Goal: Task Accomplishment & Management: Manage account settings

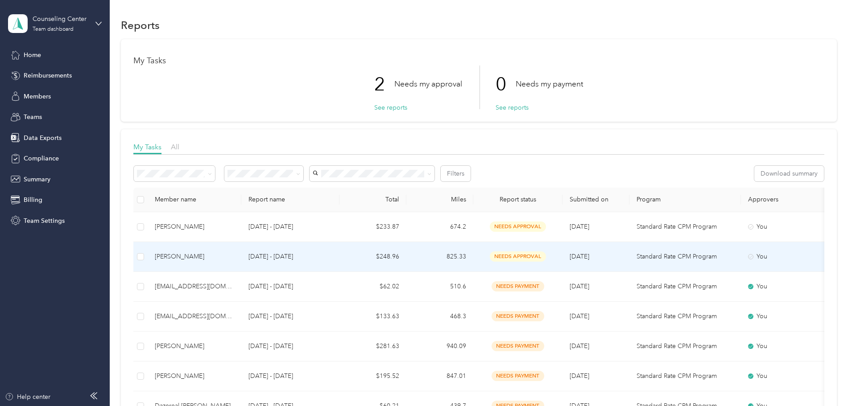
click at [406, 262] on td "$248.96" at bounding box center [372, 257] width 67 height 30
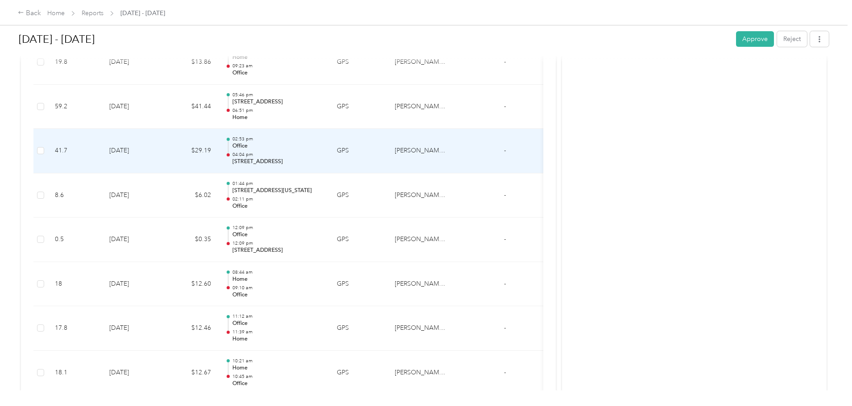
scroll to position [577, 0]
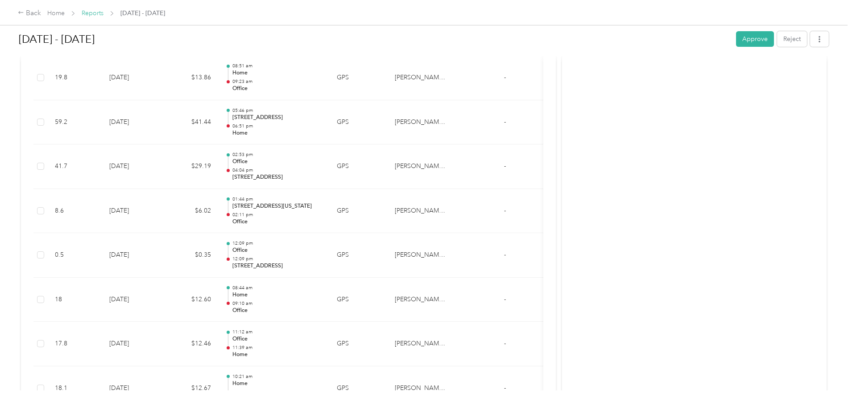
click at [103, 12] on link "Reports" at bounding box center [93, 13] width 22 height 8
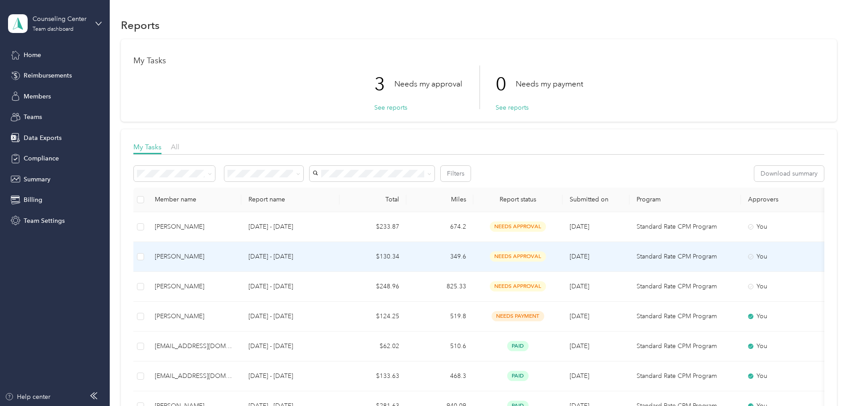
click at [234, 258] on div "[PERSON_NAME]" at bounding box center [194, 257] width 79 height 10
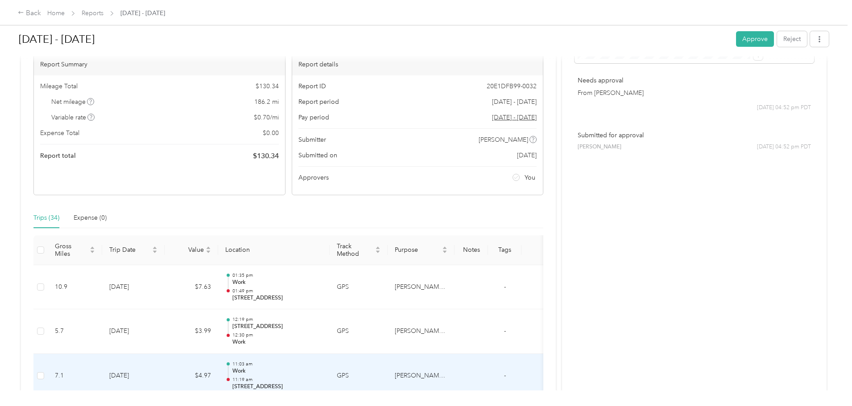
scroll to position [41, 0]
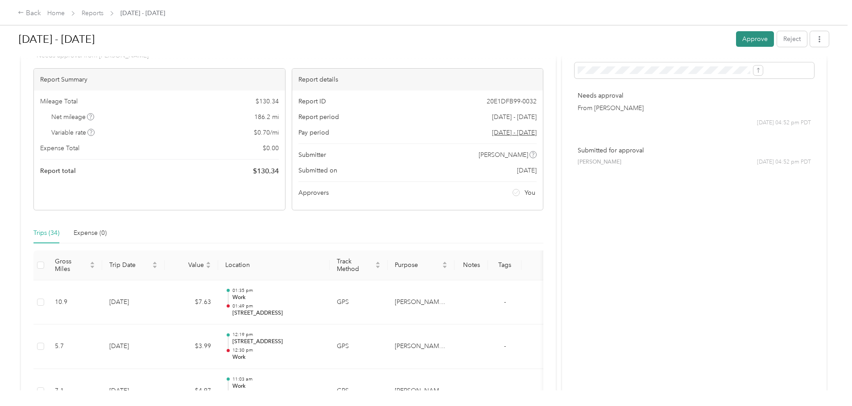
click at [736, 35] on button "Approve" at bounding box center [755, 39] width 38 height 16
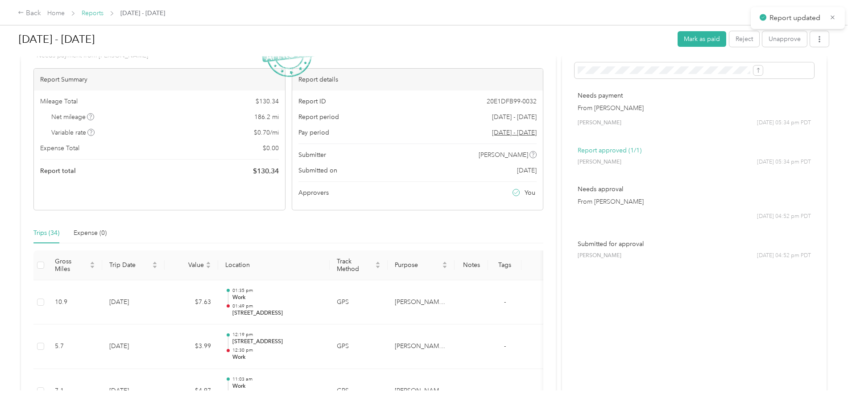
click at [103, 12] on link "Reports" at bounding box center [93, 13] width 22 height 8
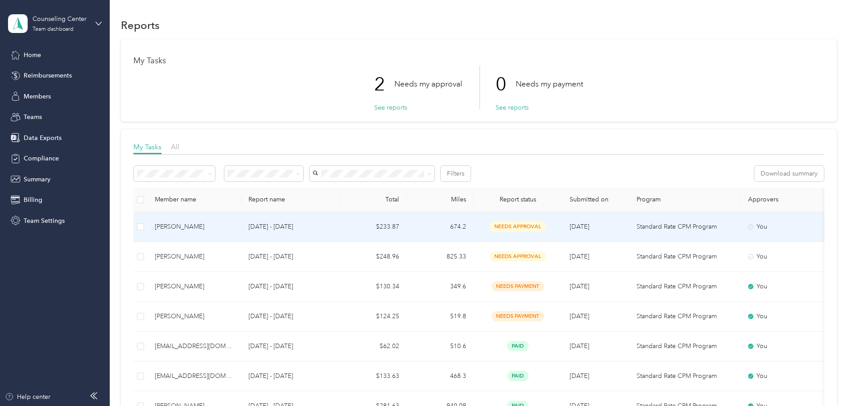
click at [339, 230] on td "[DATE] - [DATE]" at bounding box center [290, 227] width 98 height 30
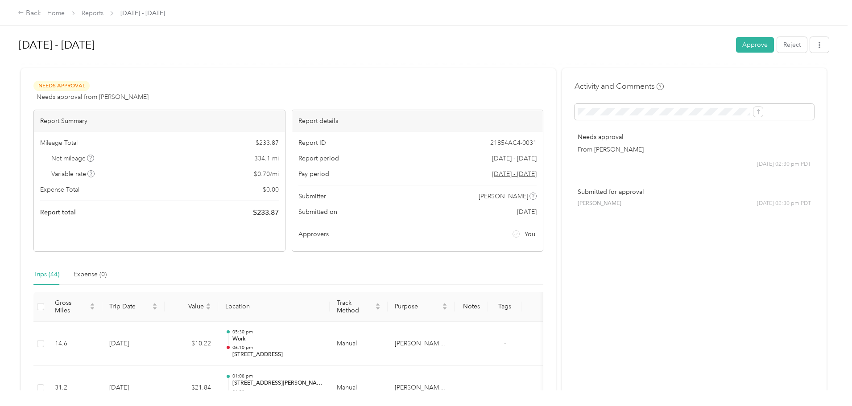
click at [736, 47] on button "Approve" at bounding box center [755, 45] width 38 height 16
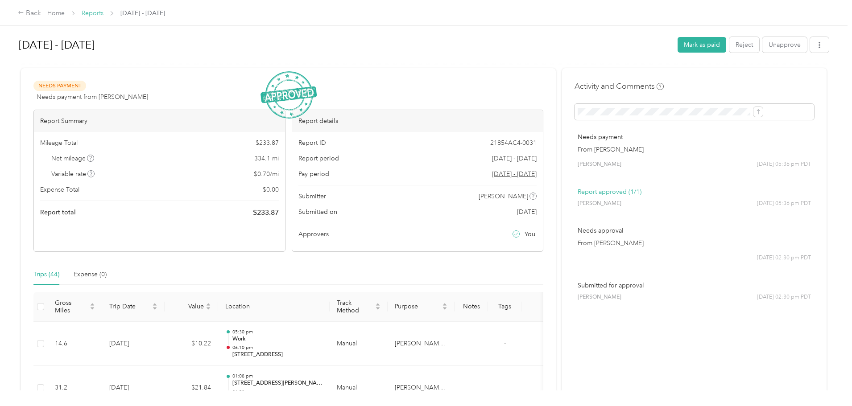
click at [103, 12] on link "Reports" at bounding box center [93, 13] width 22 height 8
